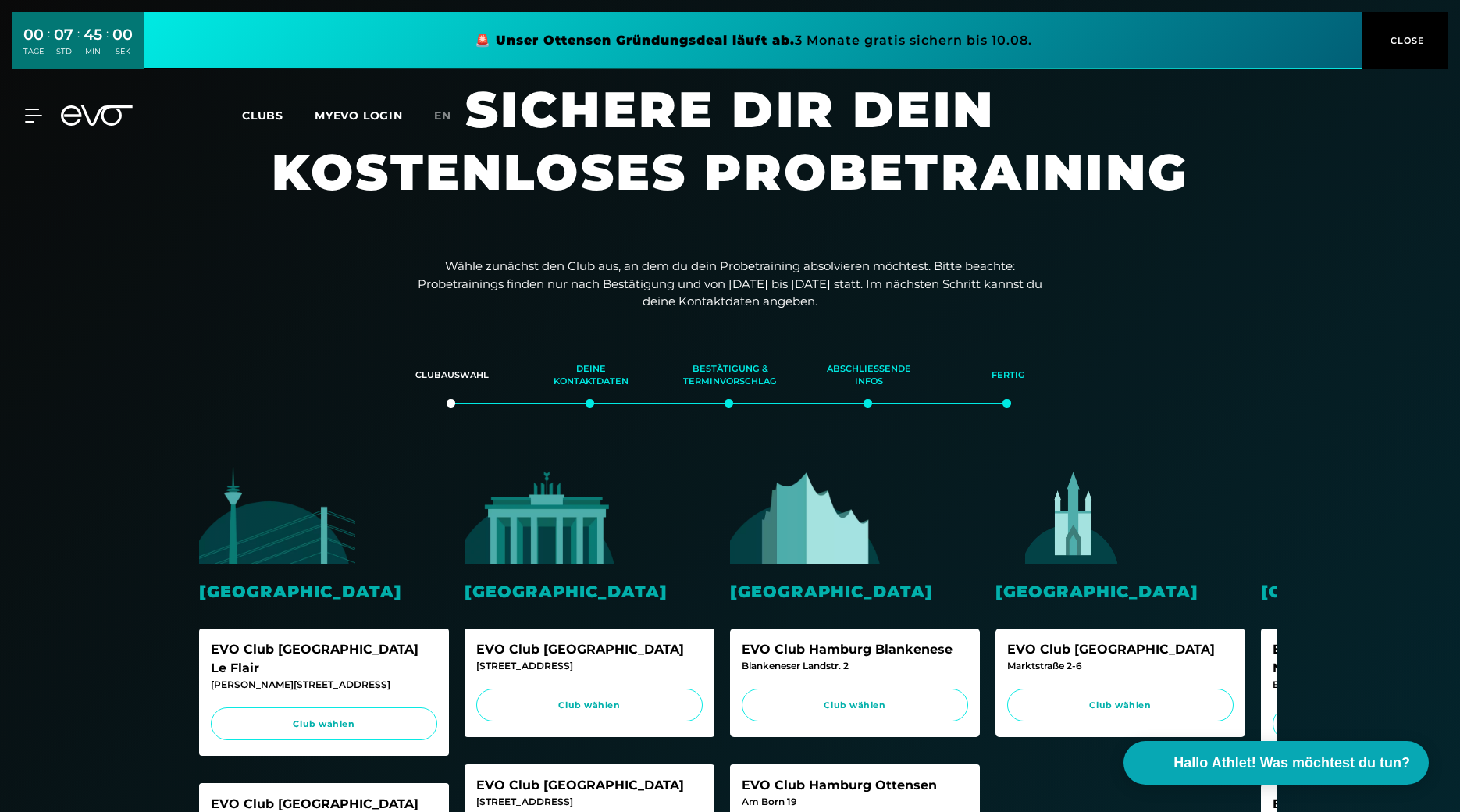
click at [93, 120] on icon at bounding box center [97, 116] width 72 height 20
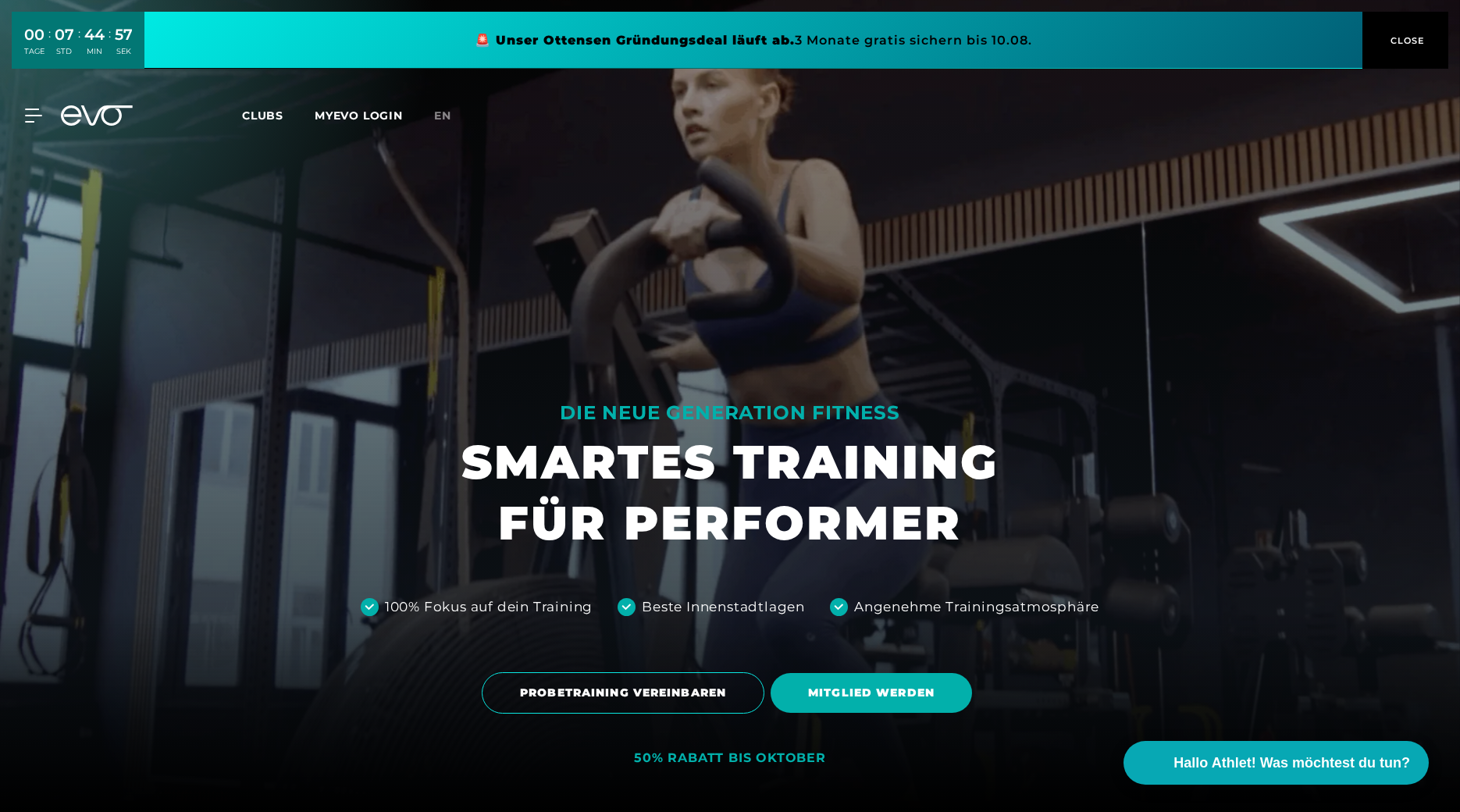
click at [244, 115] on span "Clubs" at bounding box center [262, 115] width 41 height 14
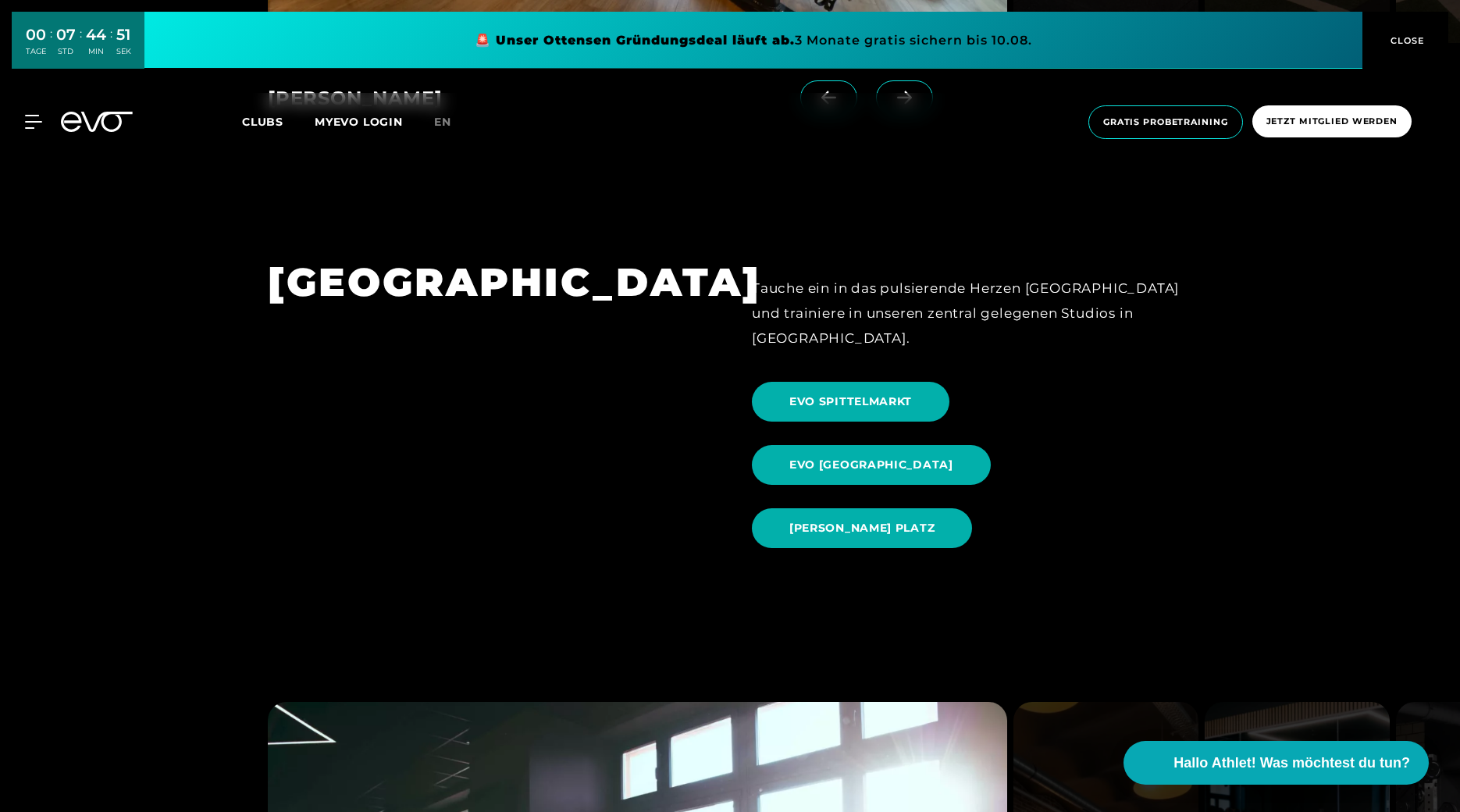
scroll to position [1873, 0]
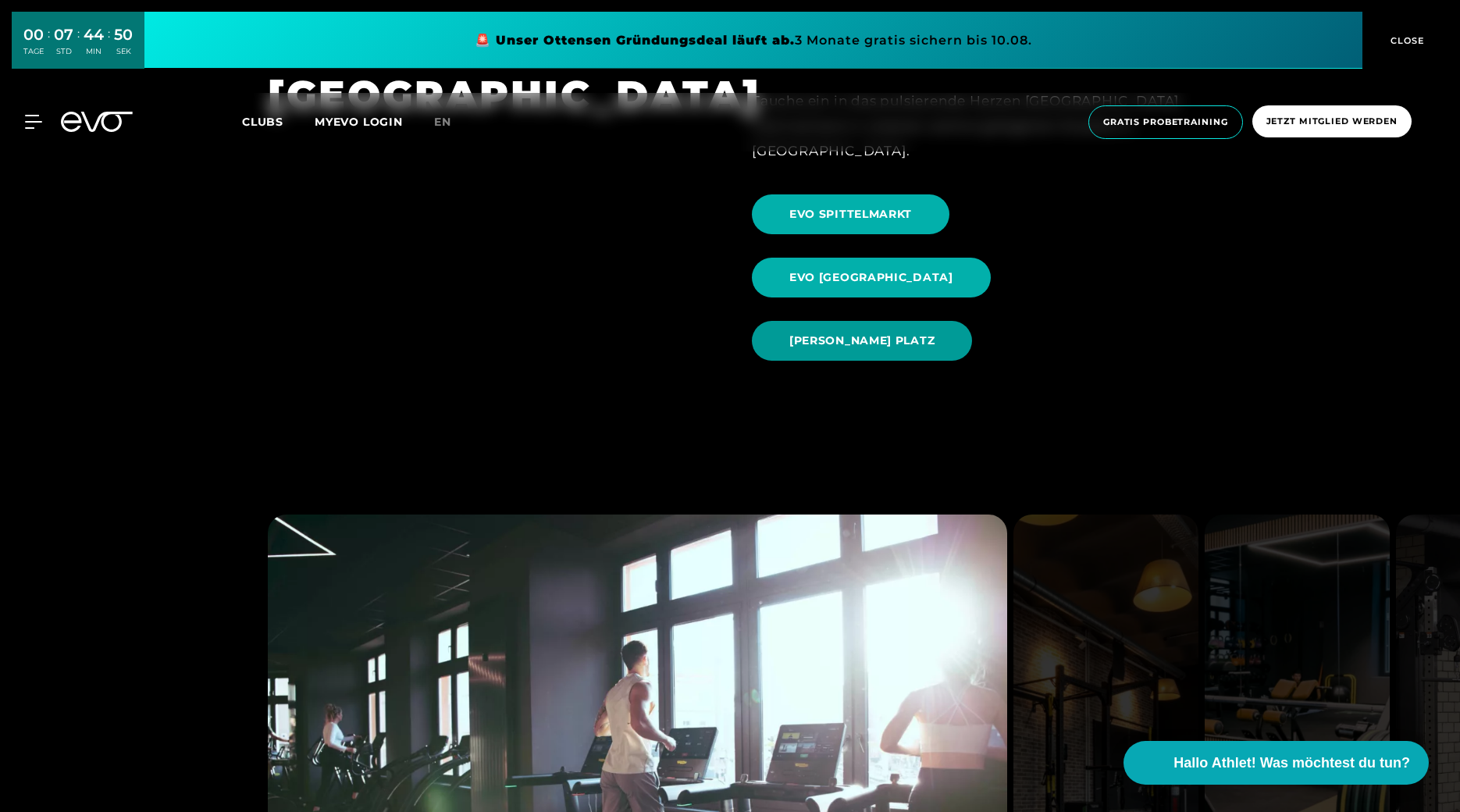
click at [825, 332] on span "[PERSON_NAME] PLATZ" at bounding box center [862, 340] width 145 height 16
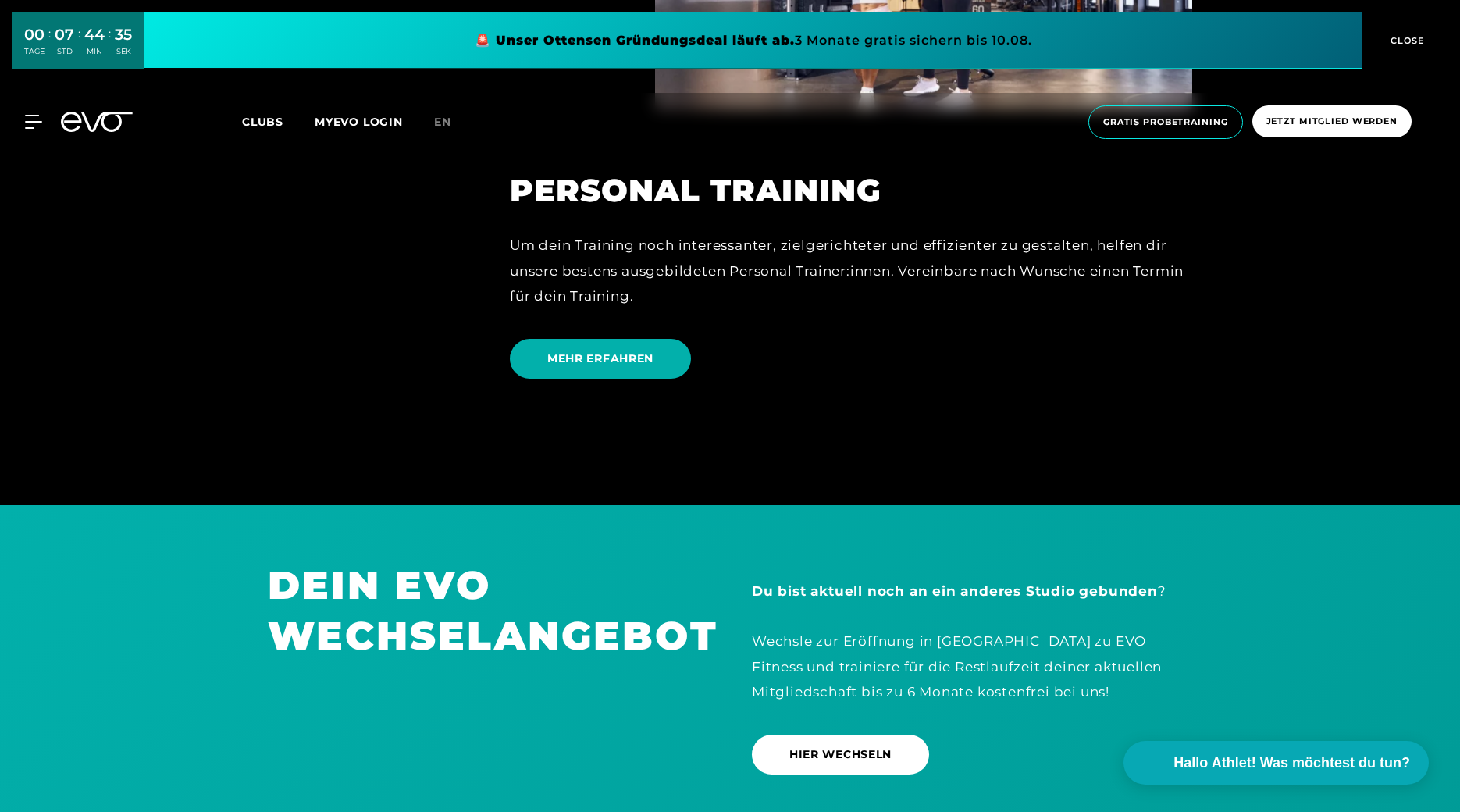
scroll to position [4495, 0]
